Goal: Information Seeking & Learning: Learn about a topic

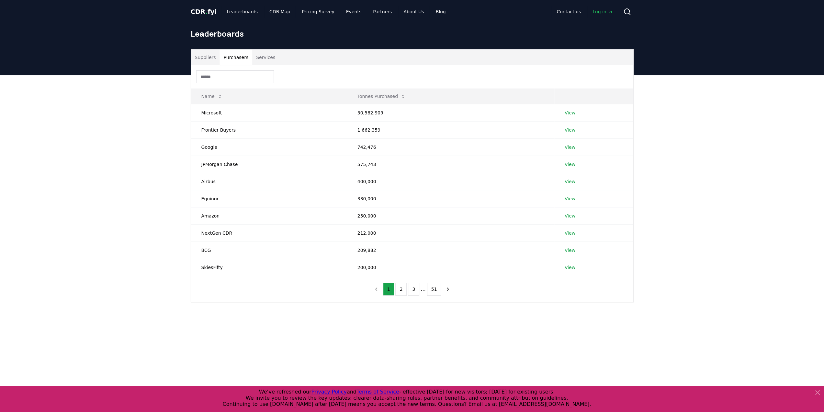
click at [235, 58] on button "Purchasers" at bounding box center [236, 58] width 33 height 16
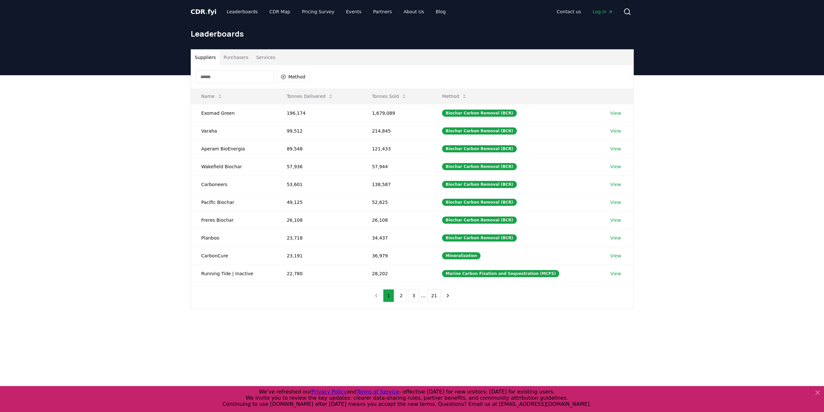
click at [213, 56] on button "Suppliers" at bounding box center [205, 58] width 29 height 16
click at [287, 77] on button "Method" at bounding box center [292, 77] width 33 height 10
click at [283, 141] on div "Suggestions" at bounding box center [282, 138] width 5 height 5
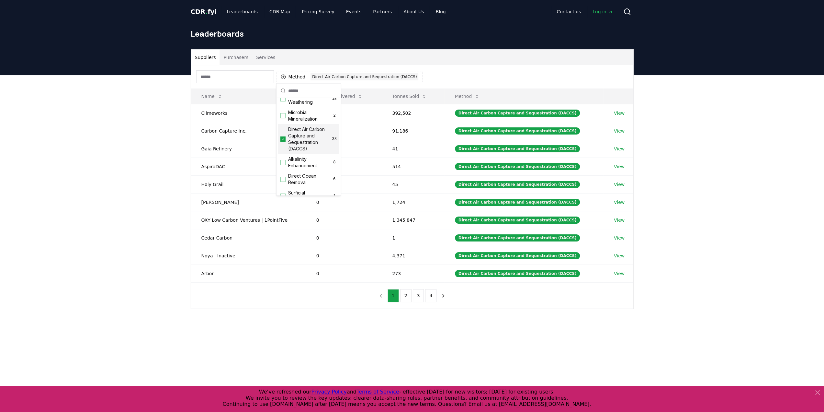
click at [130, 205] on div "Suppliers Purchasers Services Method 1 Direct Air Carbon Capture and Sequestrat…" at bounding box center [412, 204] width 824 height 259
click at [426, 94] on icon at bounding box center [424, 96] width 5 height 5
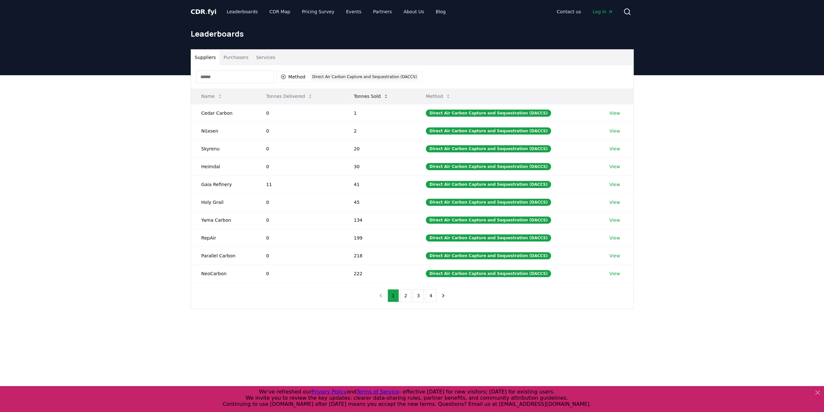
click at [387, 96] on icon at bounding box center [385, 96] width 5 height 5
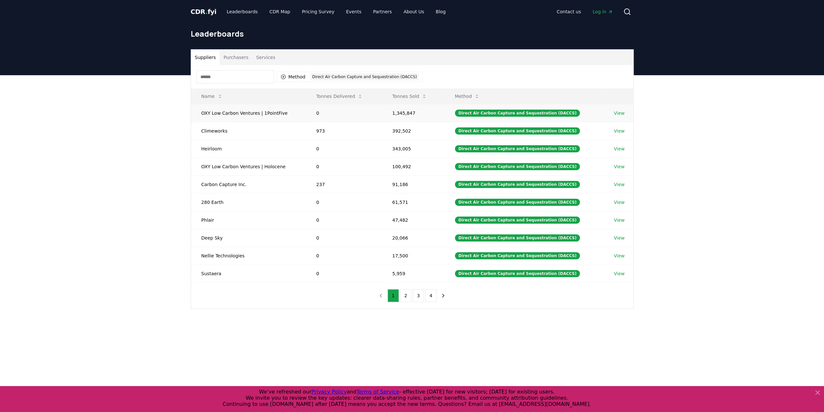
click at [617, 114] on link "View" at bounding box center [619, 113] width 11 height 6
click at [617, 131] on link "View" at bounding box center [619, 131] width 11 height 6
click at [616, 147] on link "View" at bounding box center [619, 148] width 11 height 6
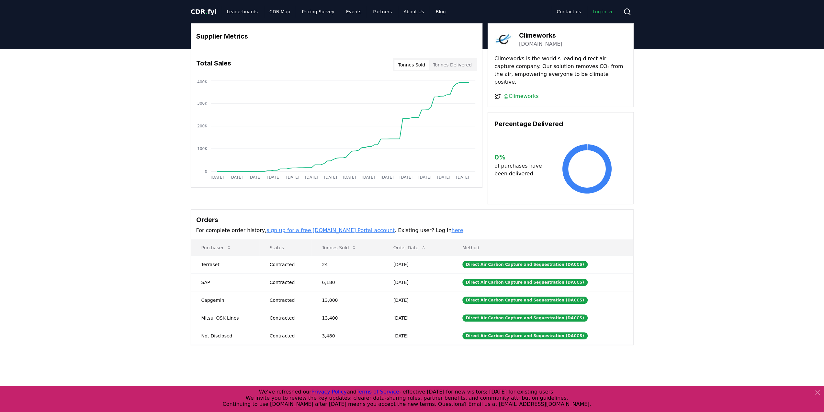
click at [600, 13] on span "Log in" at bounding box center [602, 11] width 20 height 6
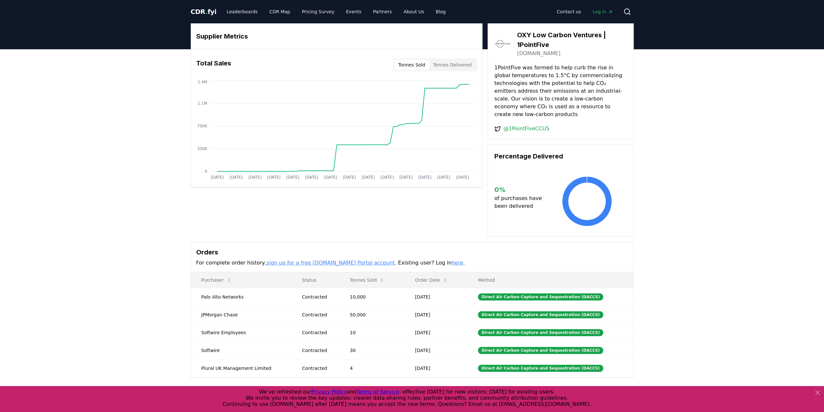
click at [739, 200] on div "Supplier Metrics Total Sales Tonnes Sold Tonnes Delivered Jan 2019 Jul 2019 Jan…" at bounding box center [412, 226] width 824 height 354
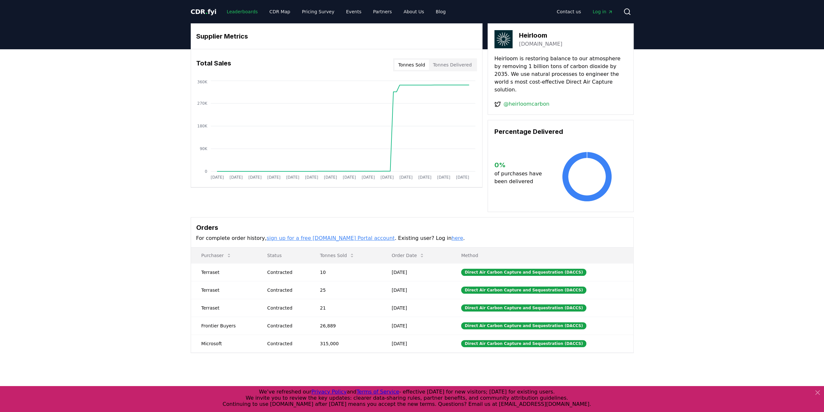
click at [235, 12] on link "Leaderboards" at bounding box center [241, 12] width 41 height 12
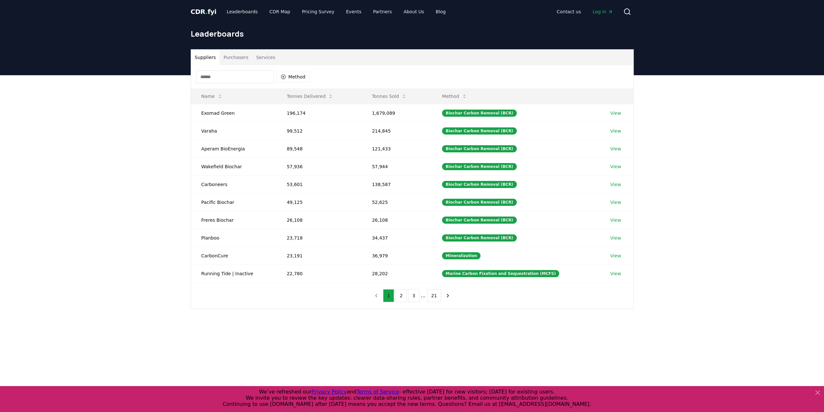
drag, startPoint x: 233, startPoint y: 55, endPoint x: 236, endPoint y: 64, distance: 10.2
click at [233, 55] on button "Purchasers" at bounding box center [236, 58] width 33 height 16
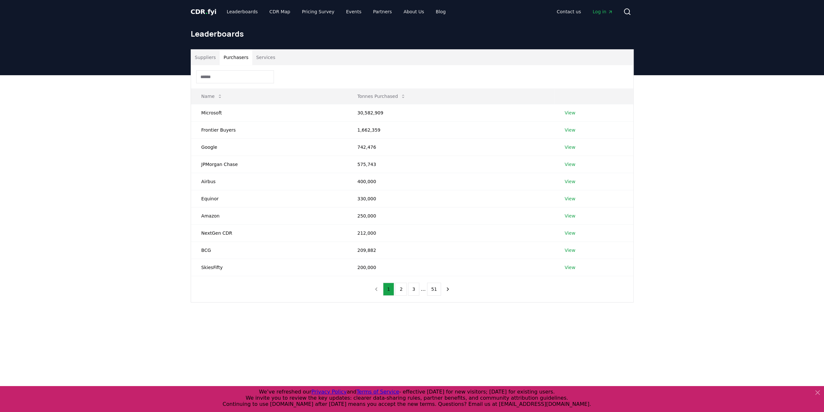
click at [234, 80] on input at bounding box center [235, 76] width 78 height 13
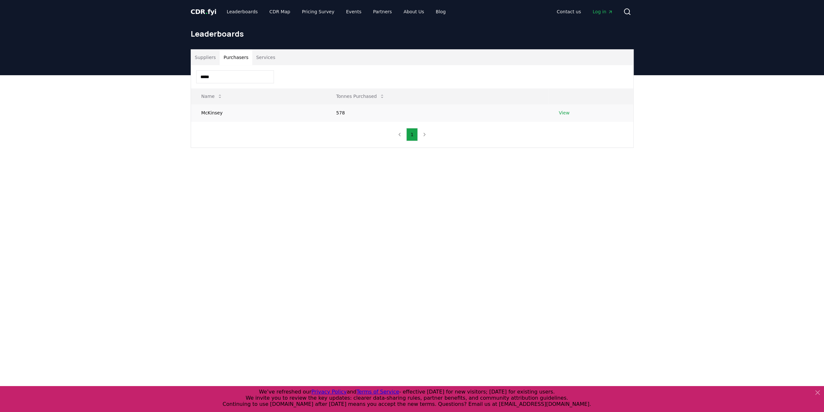
type input "*****"
click at [567, 110] on link "View" at bounding box center [564, 112] width 11 height 6
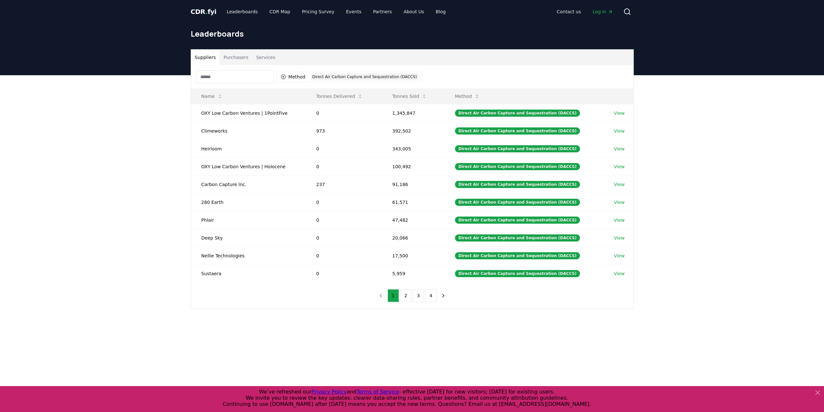
click at [599, 11] on span "Log in" at bounding box center [602, 11] width 20 height 6
